Goal: Task Accomplishment & Management: Use online tool/utility

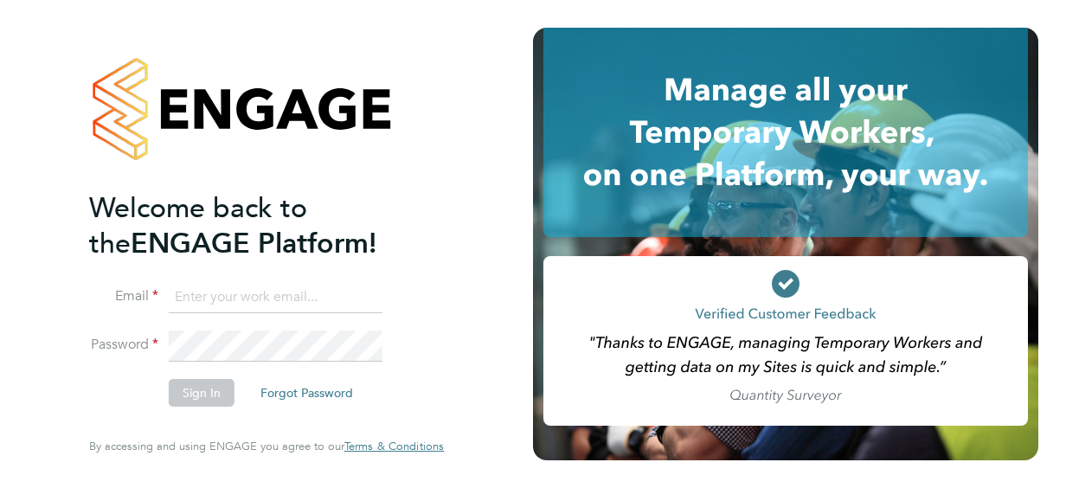
type input "[PERSON_NAME][EMAIL_ADDRESS][PERSON_NAME][DOMAIN_NAME]"
click at [203, 398] on button "Sign In" at bounding box center [202, 393] width 66 height 28
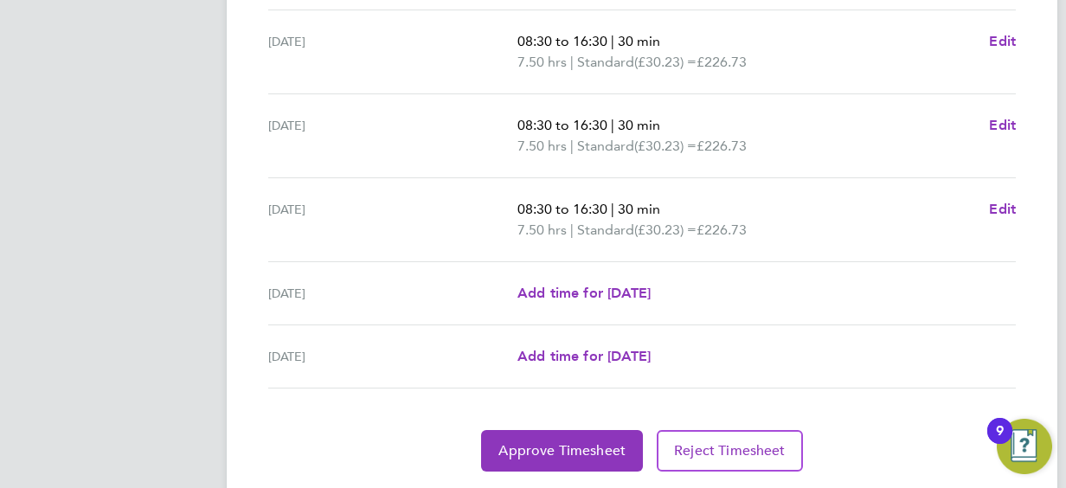
scroll to position [692, 0]
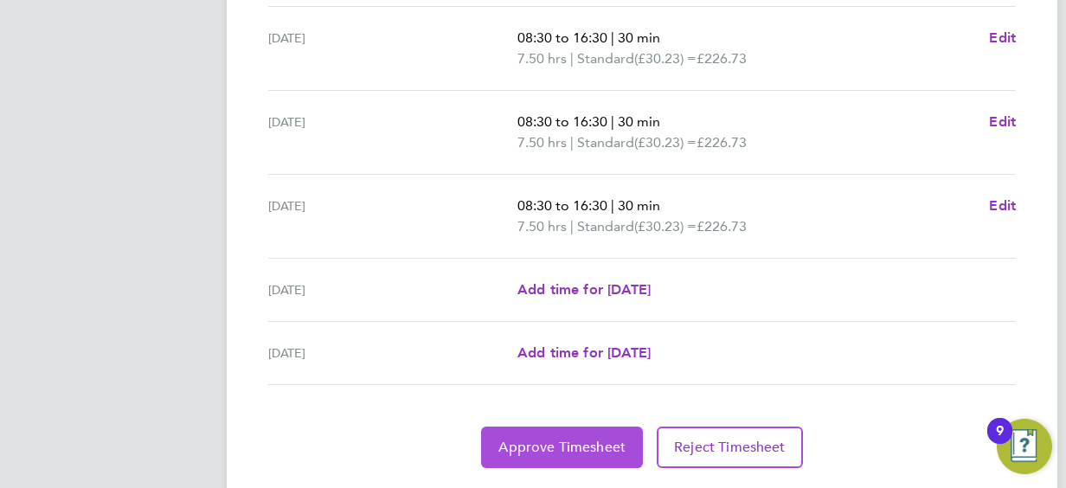
click at [548, 433] on button "Approve Timesheet" at bounding box center [562, 448] width 162 height 42
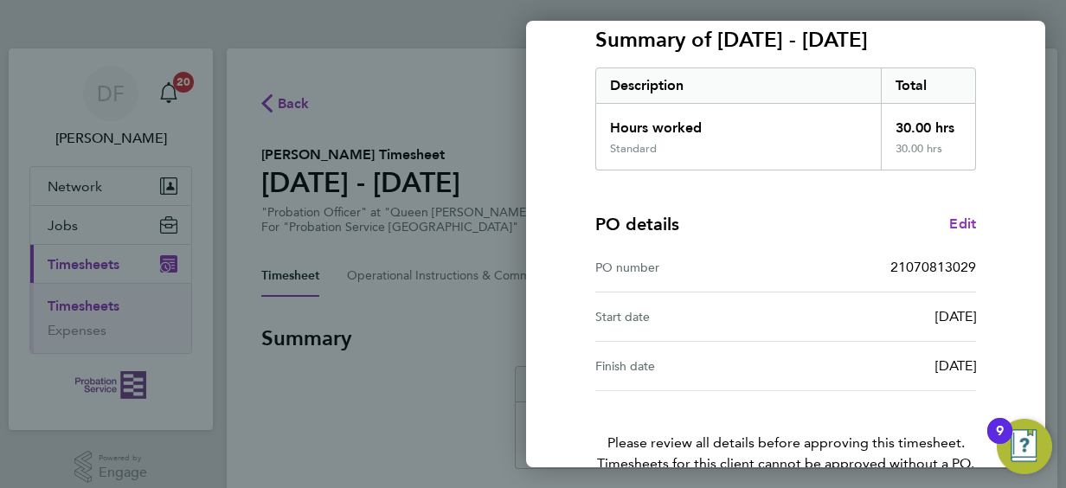
scroll to position [339, 0]
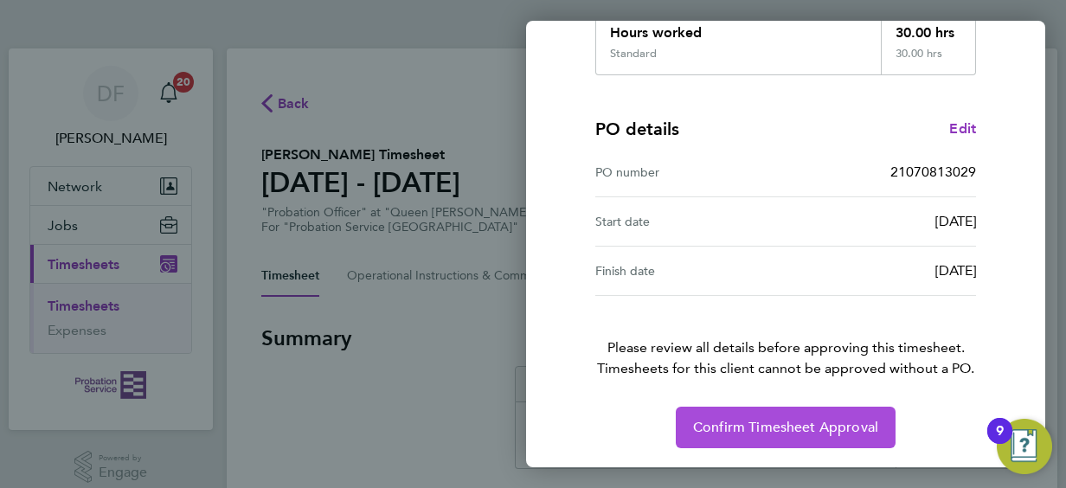
click at [723, 427] on span "Confirm Timesheet Approval" at bounding box center [785, 427] width 185 height 17
